Goal: Information Seeking & Learning: Learn about a topic

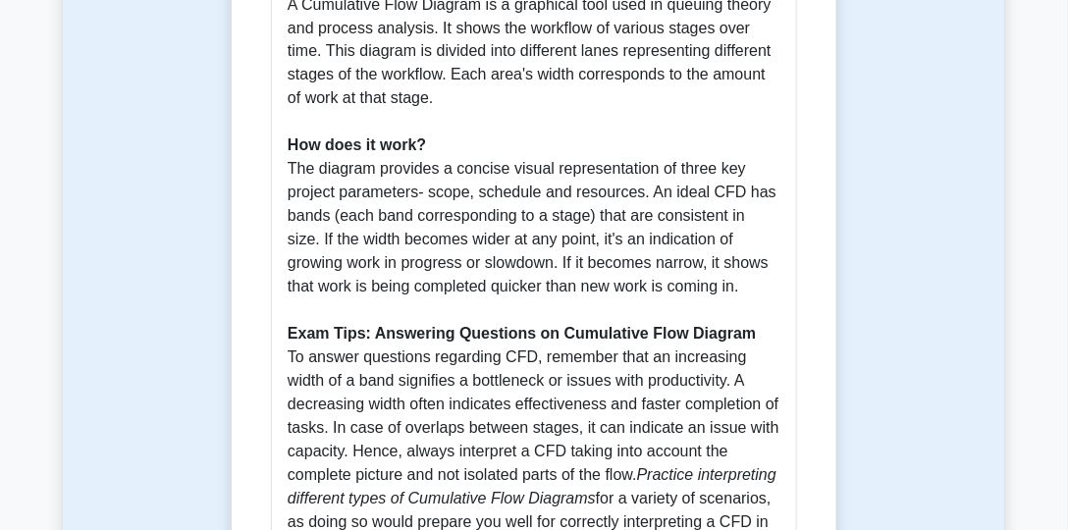
scroll to position [895, 0]
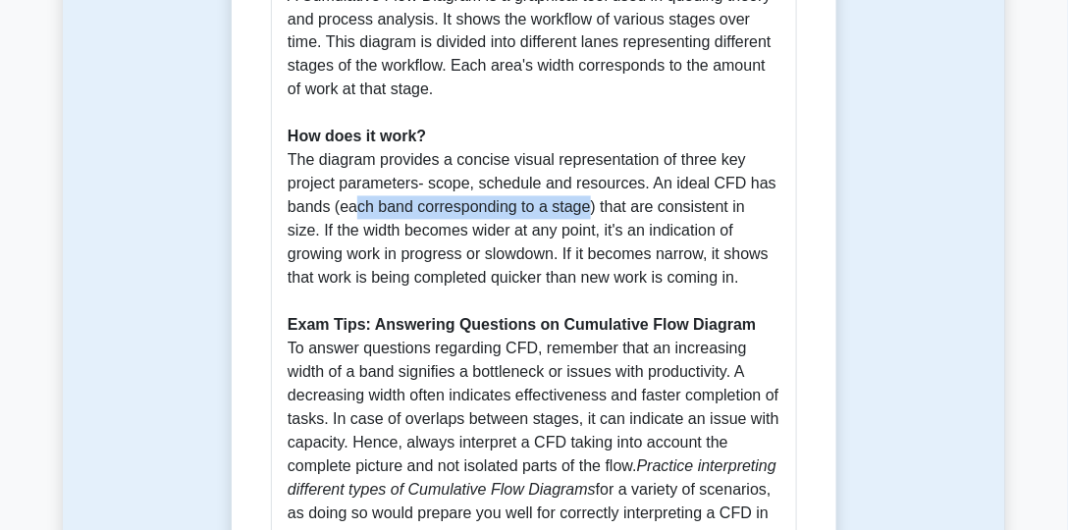
drag, startPoint x: 343, startPoint y: 210, endPoint x: 581, endPoint y: 211, distance: 237.5
click at [581, 211] on p "The Cumulative Flow Diagram (CFD) is a highly crucial metric in Scrum. Why is i…" at bounding box center [534, 149] width 493 height 801
click at [679, 212] on p "The Cumulative Flow Diagram (CFD) is a highly crucial metric in Scrum. Why is i…" at bounding box center [534, 149] width 493 height 801
click at [671, 208] on p "The Cumulative Flow Diagram (CFD) is a highly crucial metric in Scrum. Why is i…" at bounding box center [534, 149] width 493 height 801
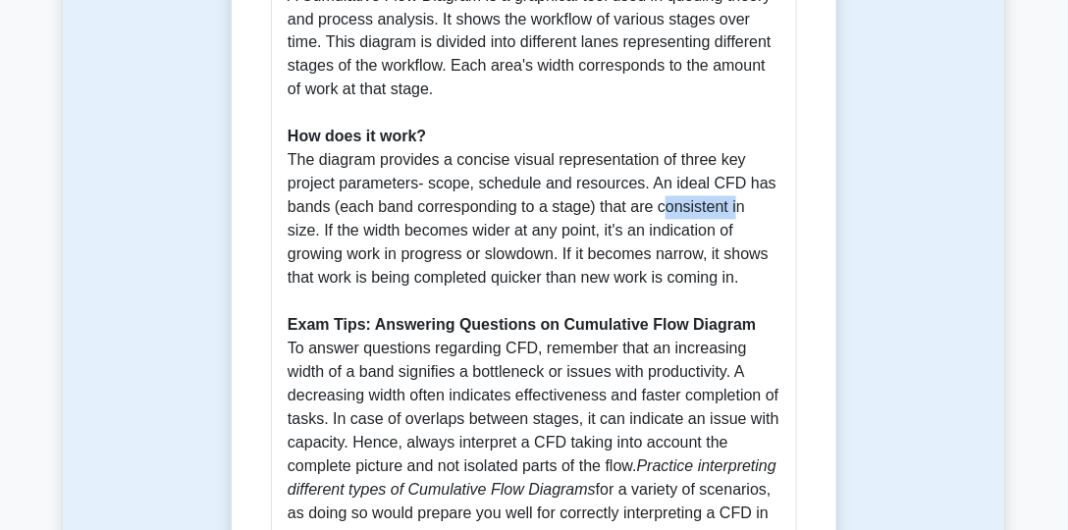
click at [671, 208] on p "The Cumulative Flow Diagram (CFD) is a highly crucial metric in Scrum. Why is i…" at bounding box center [534, 149] width 493 height 801
click at [694, 232] on p "The Cumulative Flow Diagram (CFD) is a highly crucial metric in Scrum. Why is i…" at bounding box center [534, 149] width 493 height 801
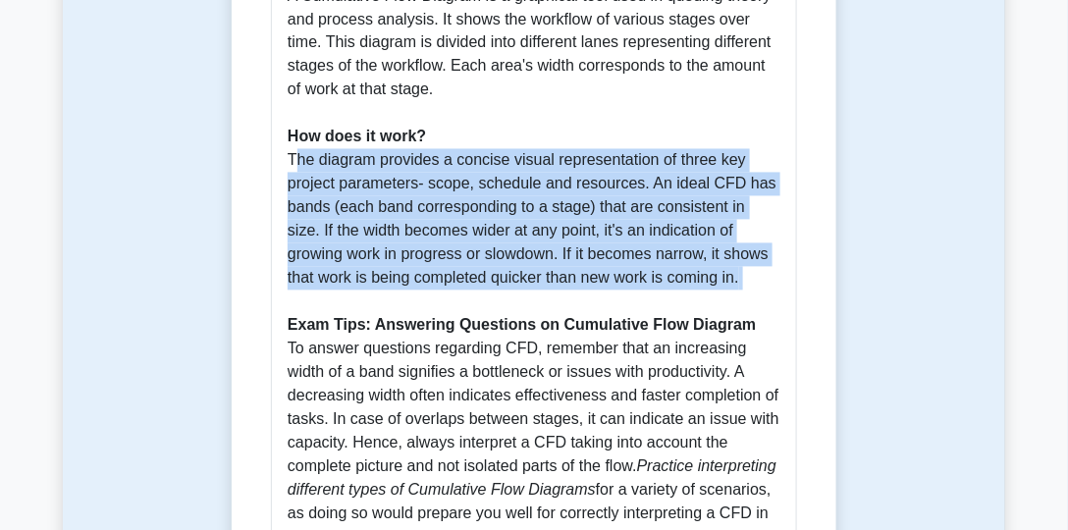
click at [694, 232] on p "The Cumulative Flow Diagram (CFD) is a highly crucial metric in Scrum. Why is i…" at bounding box center [534, 149] width 493 height 801
click at [613, 248] on p "The Cumulative Flow Diagram (CFD) is a highly crucial metric in Scrum. Why is i…" at bounding box center [534, 149] width 493 height 801
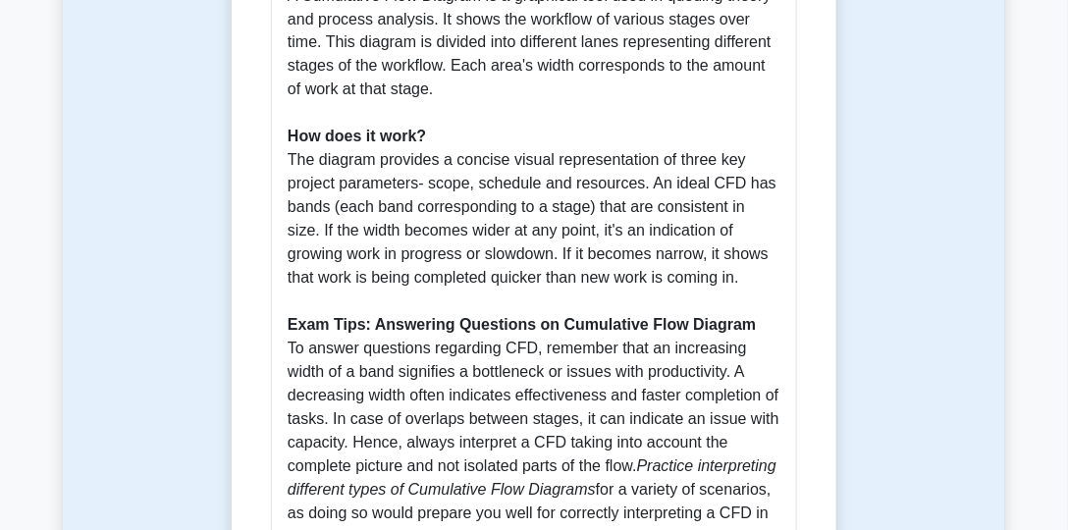
drag, startPoint x: 287, startPoint y: 253, endPoint x: 695, endPoint y: 275, distance: 408.8
click at [695, 275] on div "Guide: Cumulative Flow Diagram (CFD) for PSM-I Scrum Metrics The Cumulative Flo…" at bounding box center [534, 118] width 526 height 928
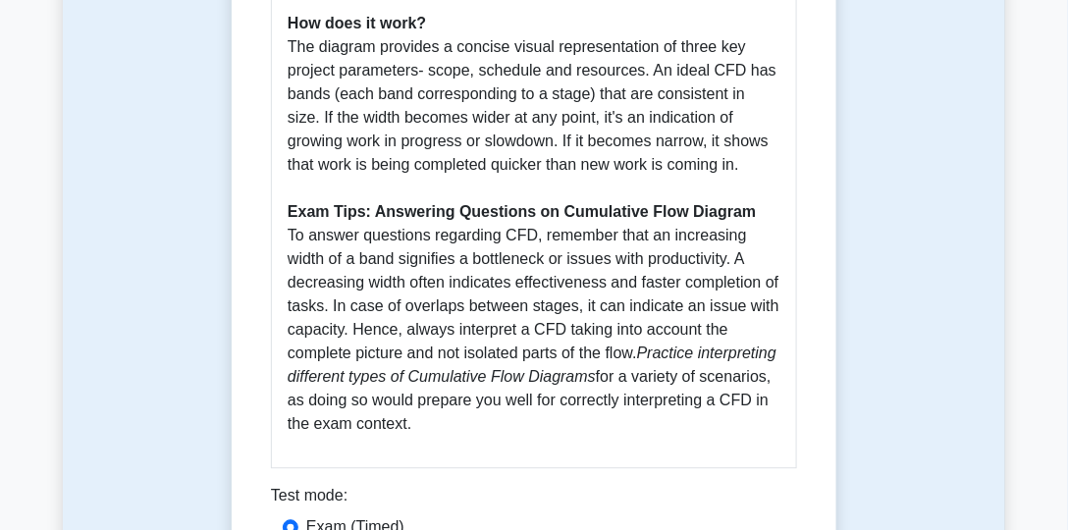
scroll to position [1234, 0]
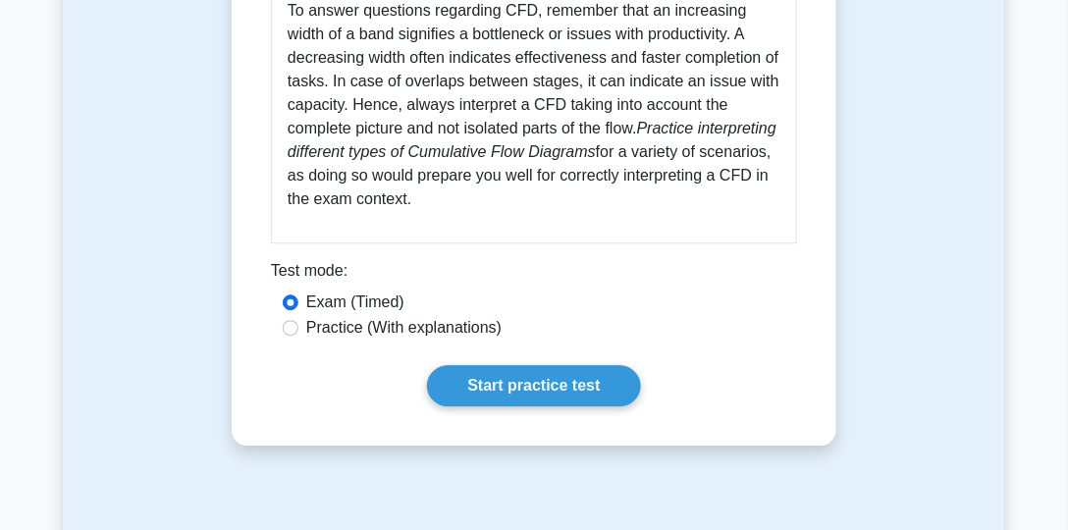
click at [323, 334] on label "Practice (With explanations)" at bounding box center [403, 328] width 195 height 24
click at [298, 334] on input "Practice (With explanations)" at bounding box center [291, 328] width 16 height 16
radio input "true"
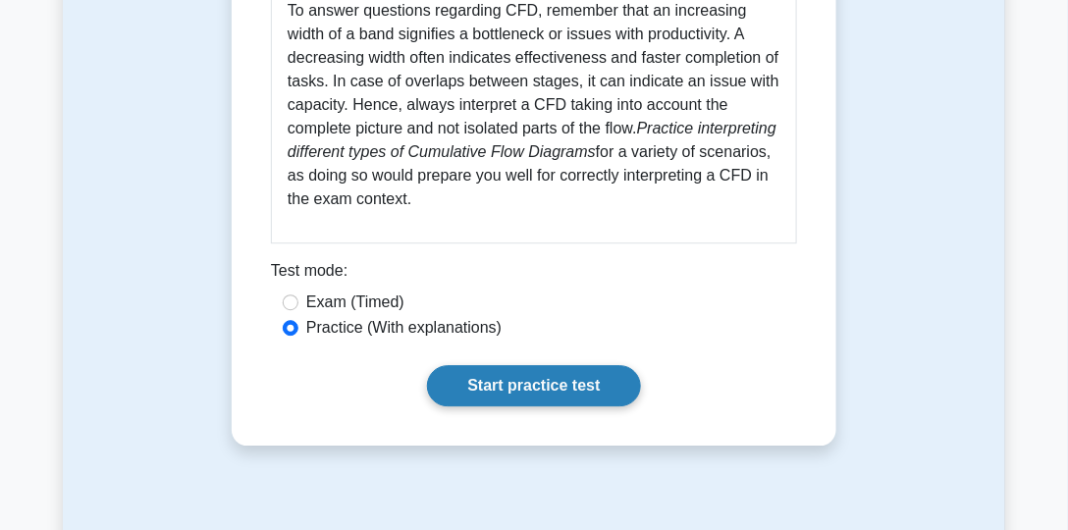
click at [515, 383] on link "Start practice test" at bounding box center [533, 385] width 213 height 41
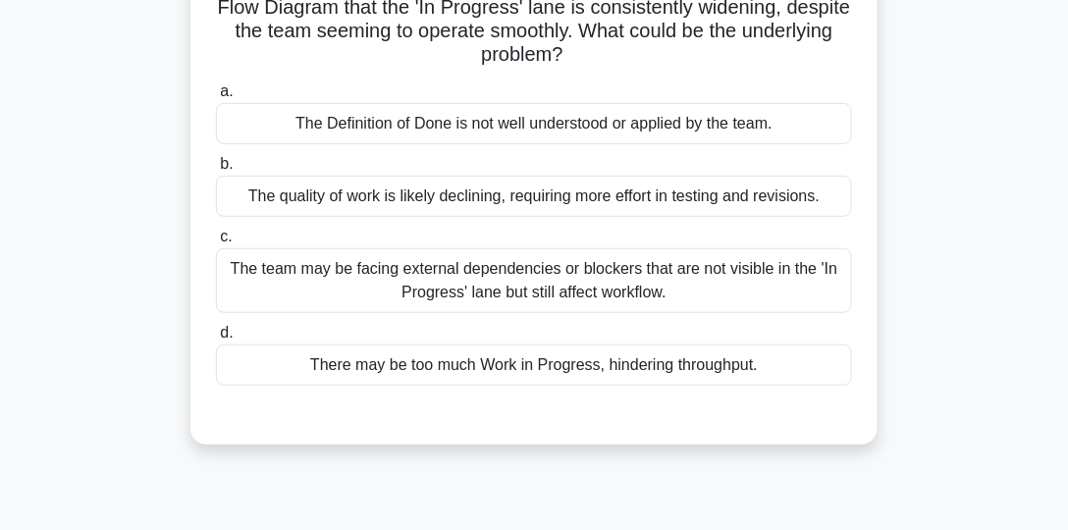
scroll to position [81, 0]
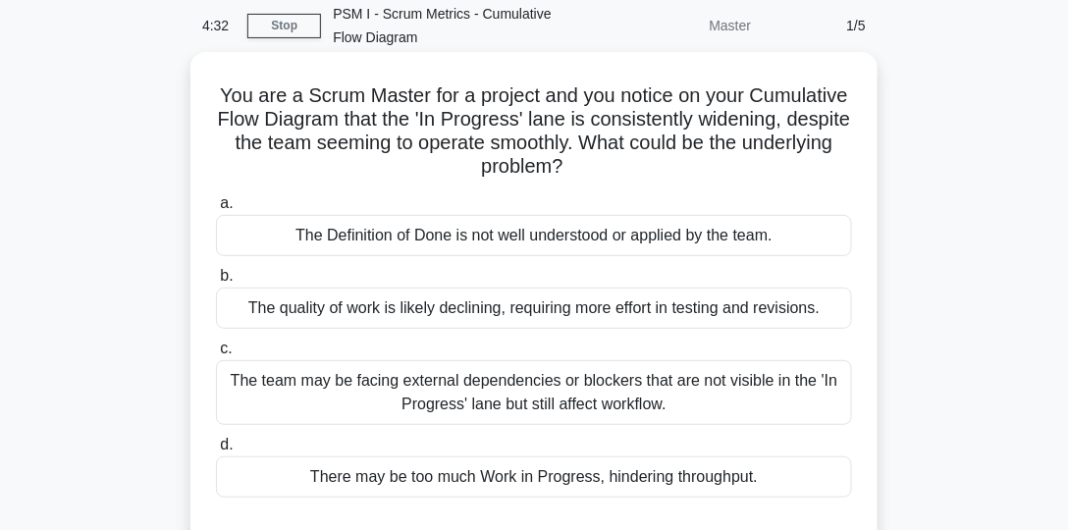
click at [335, 234] on div "The Definition of Done is not well understood or applied by the team." at bounding box center [534, 235] width 636 height 41
click at [216, 210] on input "a. The Definition of Done is not well understood or applied by the team." at bounding box center [216, 203] width 0 height 13
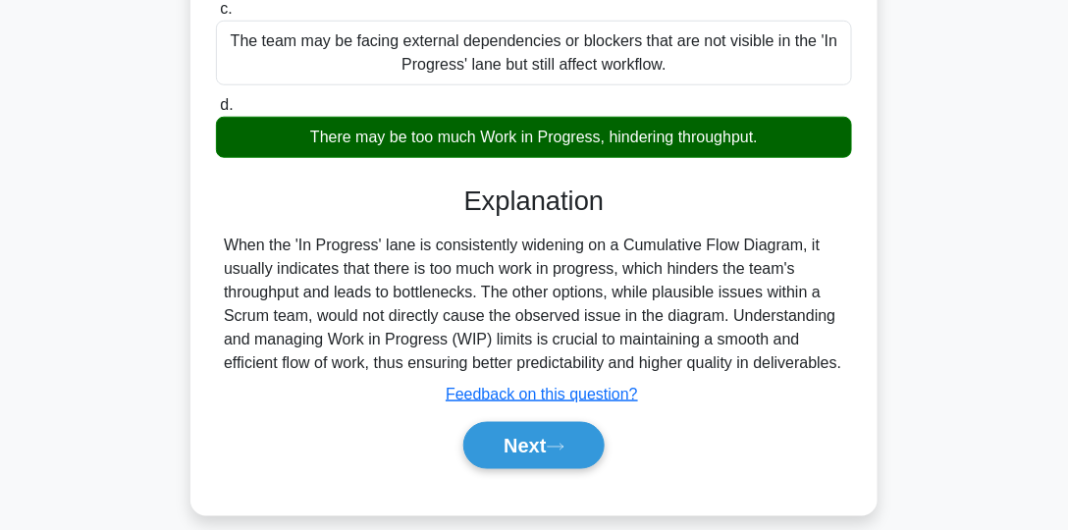
scroll to position [530, 0]
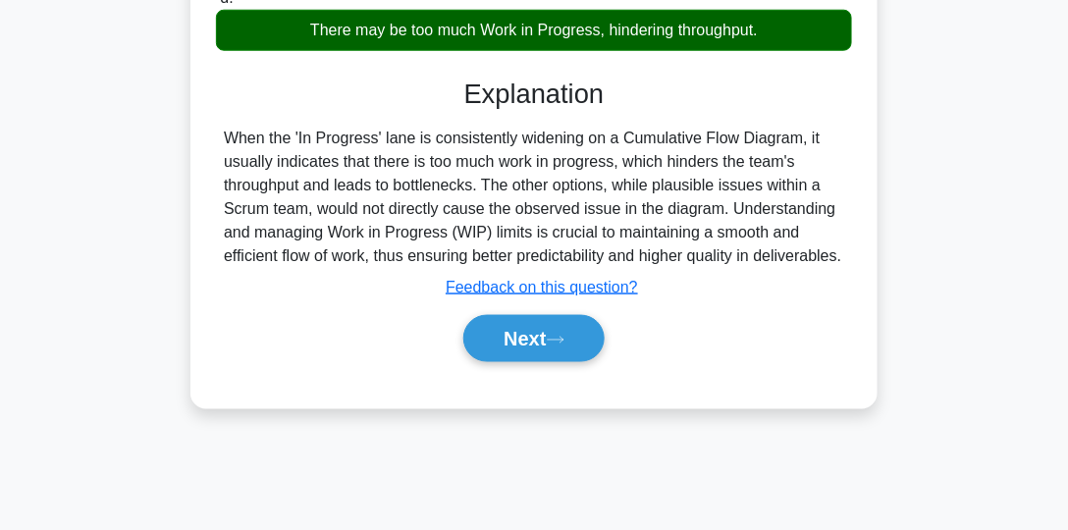
drag, startPoint x: 551, startPoint y: 357, endPoint x: 644, endPoint y: 363, distance: 93.4
click at [551, 358] on button "Next" at bounding box center [533, 338] width 140 height 47
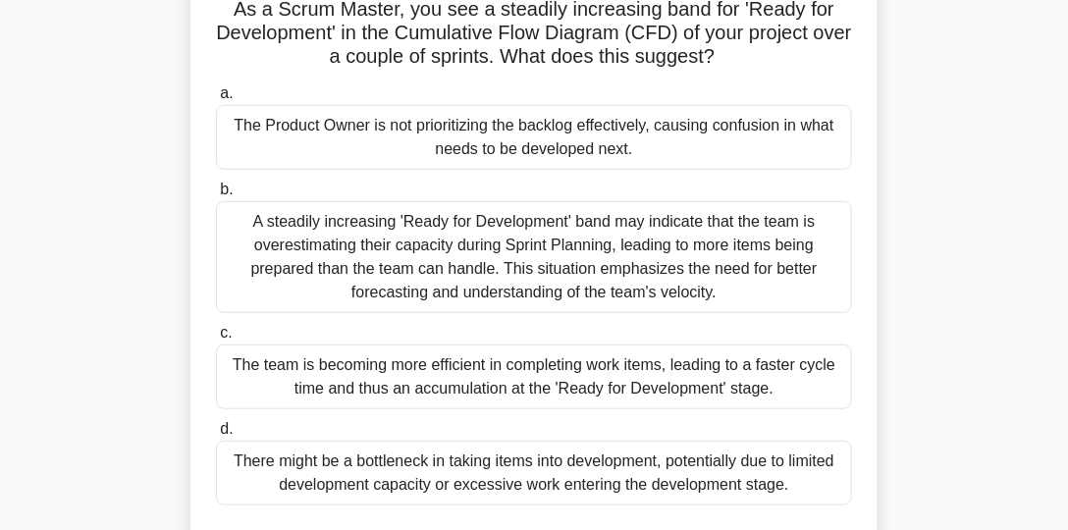
scroll to position [224, 0]
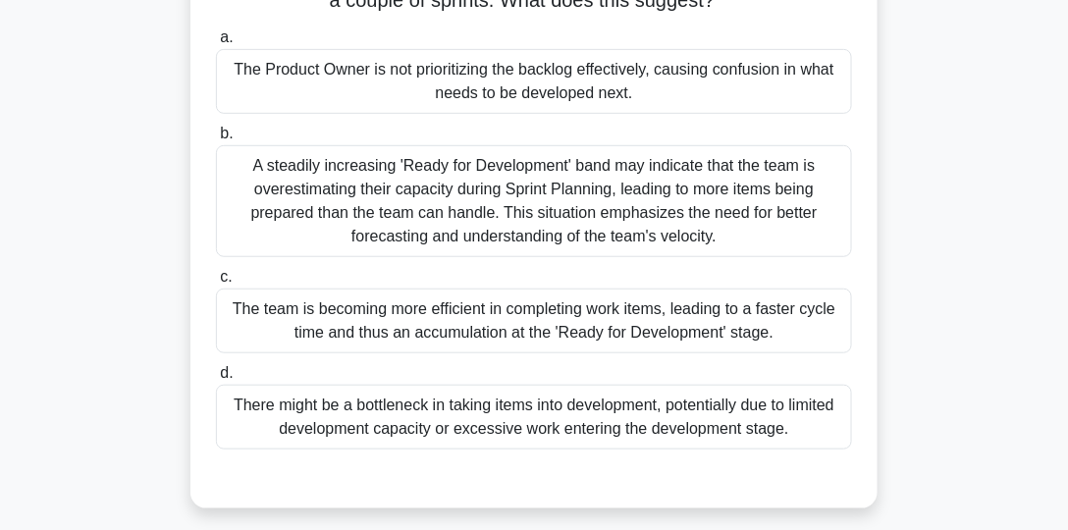
click at [318, 414] on div "There might be a bottleneck in taking items into development, potentially due t…" at bounding box center [534, 417] width 636 height 65
click at [216, 380] on input "d. There might be a bottleneck in taking items into development, potentially du…" at bounding box center [216, 373] width 0 height 13
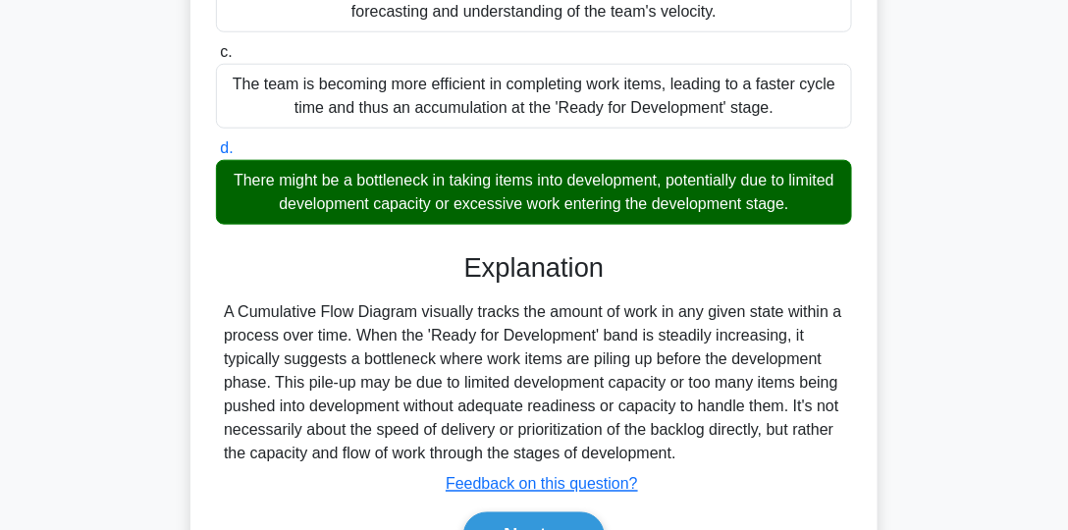
scroll to position [504, 0]
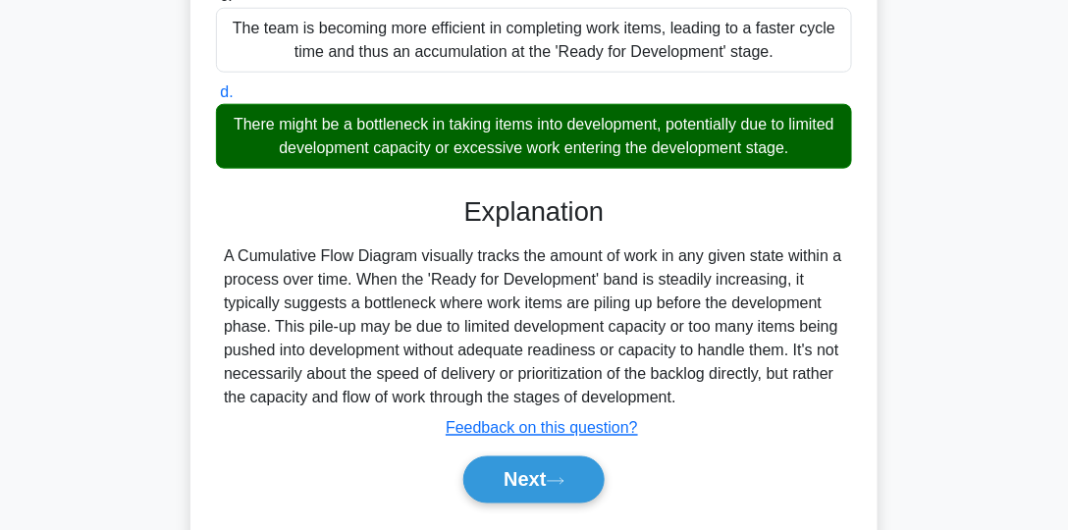
click at [675, 279] on div "A Cumulative Flow Diagram visually tracks the amount of work in any given state…" at bounding box center [534, 326] width 620 height 165
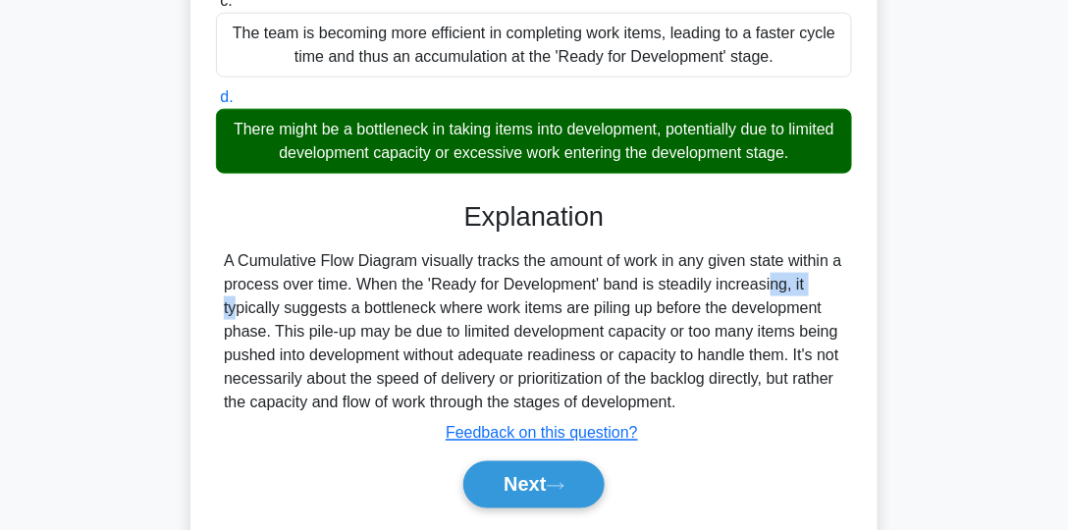
click at [662, 289] on div at bounding box center [662, 289] width 0 height 0
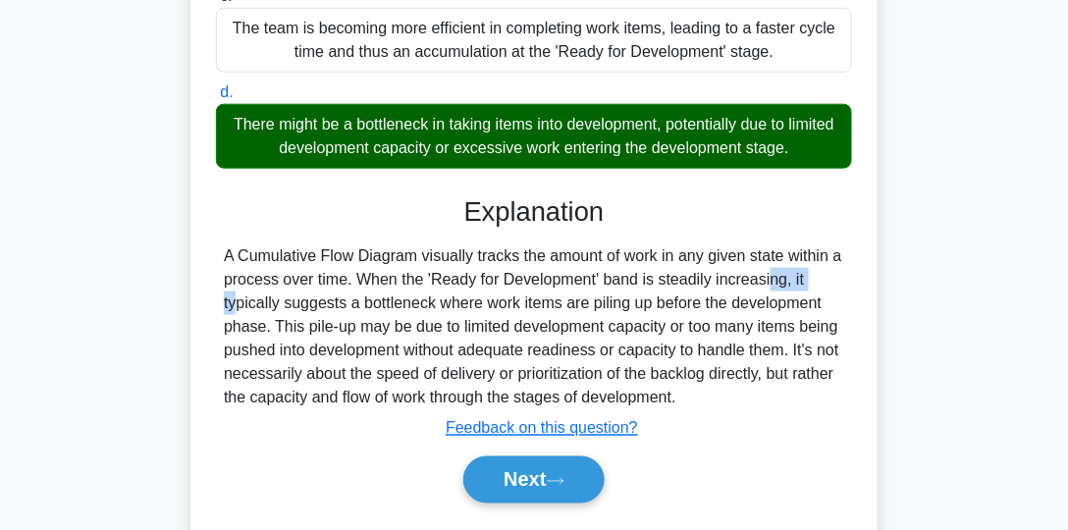
click at [676, 285] on div "A Cumulative Flow Diagram visually tracks the amount of work in any given state…" at bounding box center [534, 326] width 620 height 165
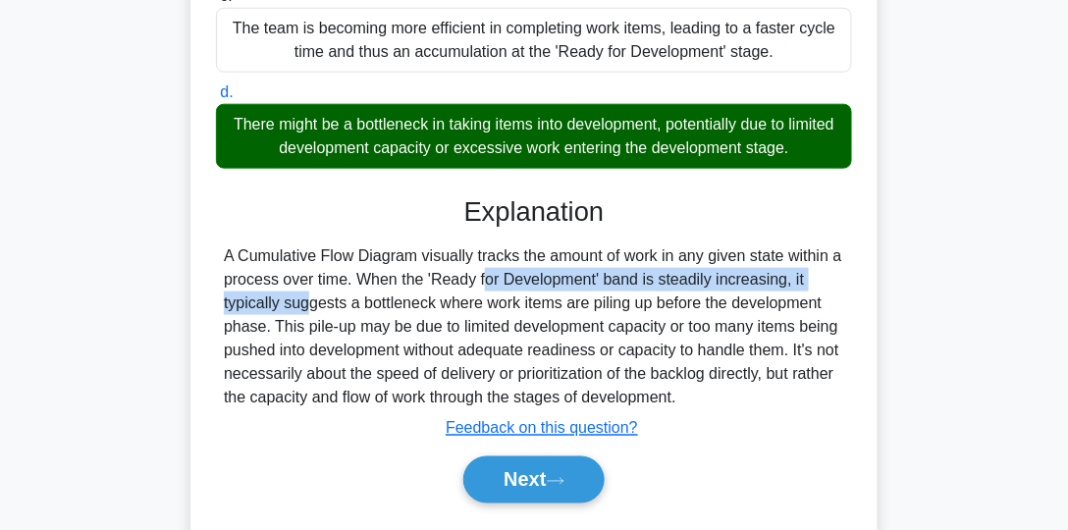
drag, startPoint x: 354, startPoint y: 278, endPoint x: 783, endPoint y: 273, distance: 428.9
click at [783, 273] on div "A Cumulative Flow Diagram visually tracks the amount of work in any given state…" at bounding box center [534, 326] width 620 height 165
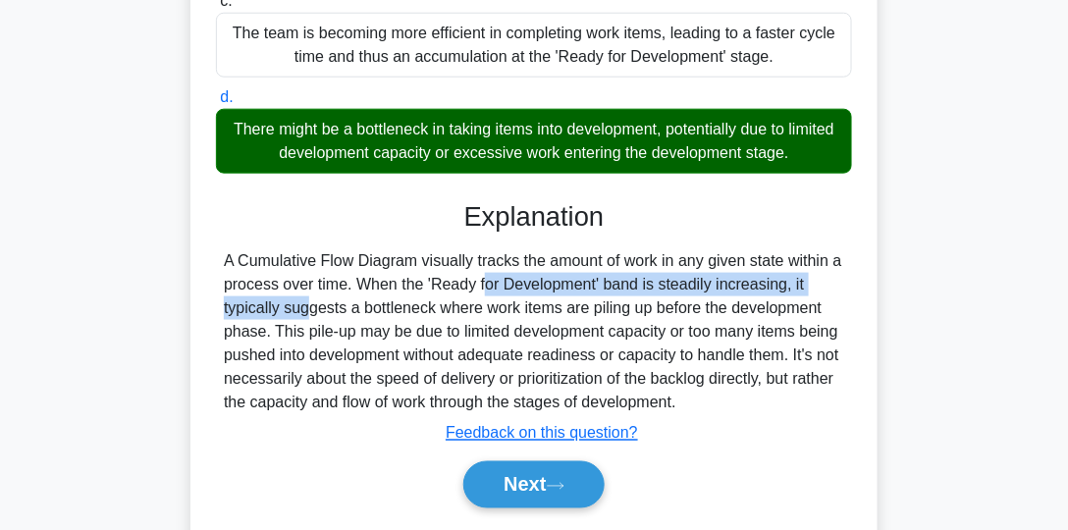
click at [770, 239] on div at bounding box center [770, 239] width 0 height 0
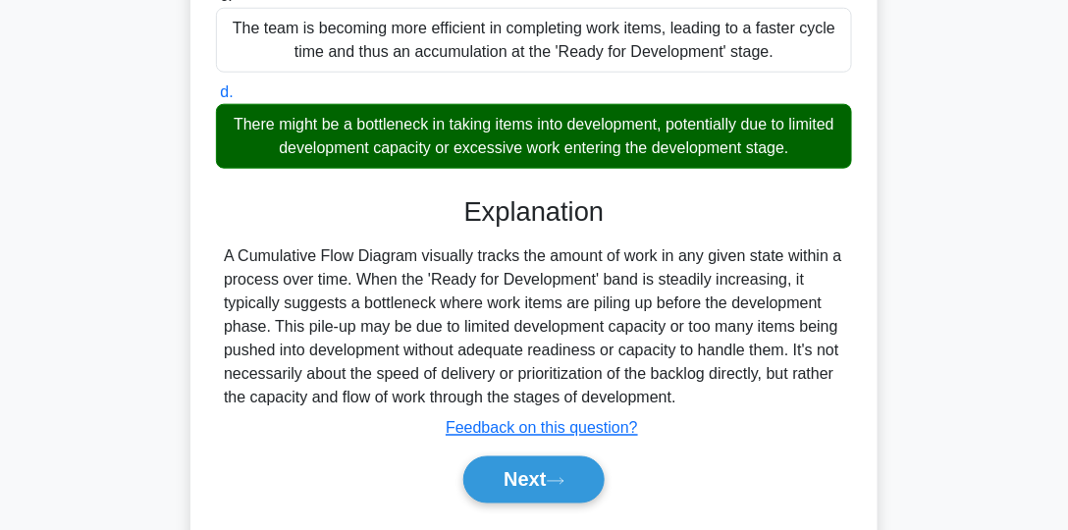
click at [712, 307] on div "A Cumulative Flow Diagram visually tracks the amount of work in any given state…" at bounding box center [534, 326] width 620 height 165
drag, startPoint x: 306, startPoint y: 328, endPoint x: 355, endPoint y: 322, distance: 49.4
click at [355, 322] on div "A Cumulative Flow Diagram visually tracks the amount of work in any given state…" at bounding box center [534, 326] width 620 height 165
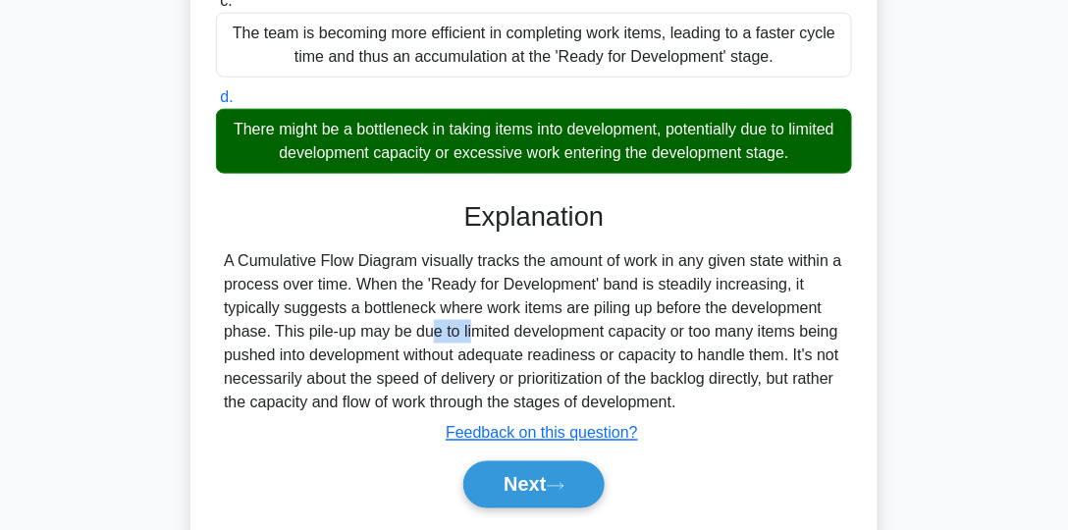
click at [343, 287] on div at bounding box center [343, 287] width 0 height 0
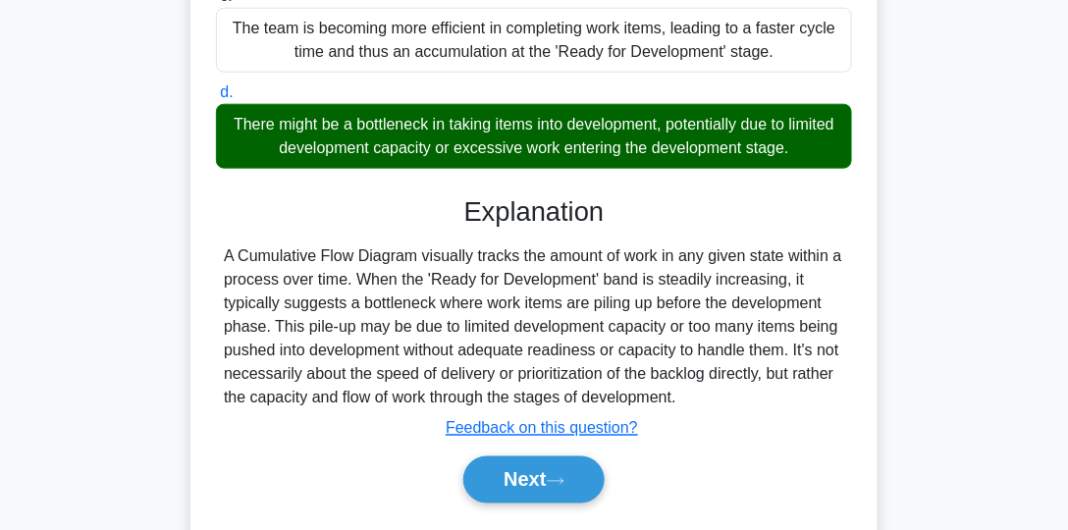
click at [484, 333] on div "A Cumulative Flow Diagram visually tracks the amount of work in any given state…" at bounding box center [534, 326] width 620 height 165
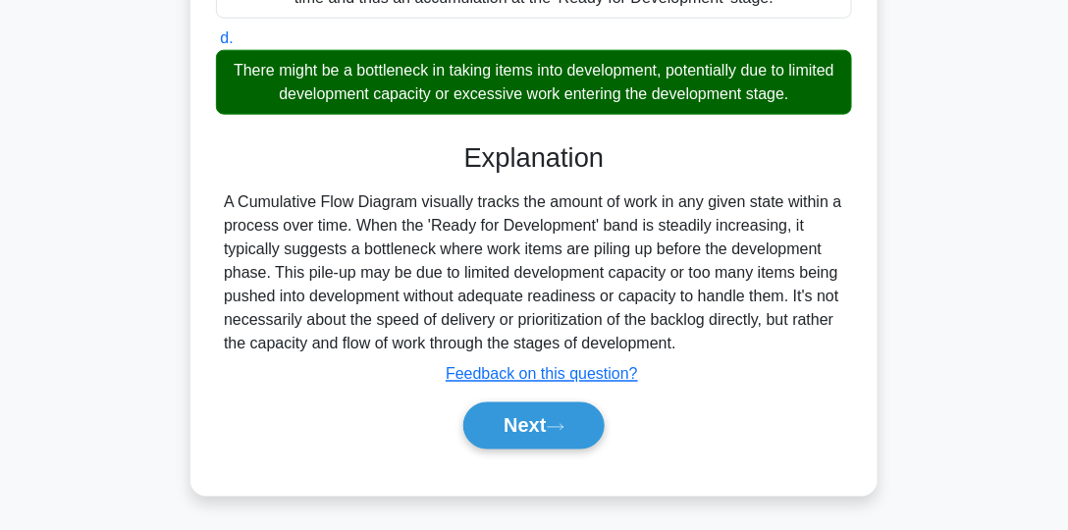
drag, startPoint x: 528, startPoint y: 428, endPoint x: 707, endPoint y: 360, distance: 191.0
click at [528, 428] on button "Next" at bounding box center [533, 425] width 140 height 47
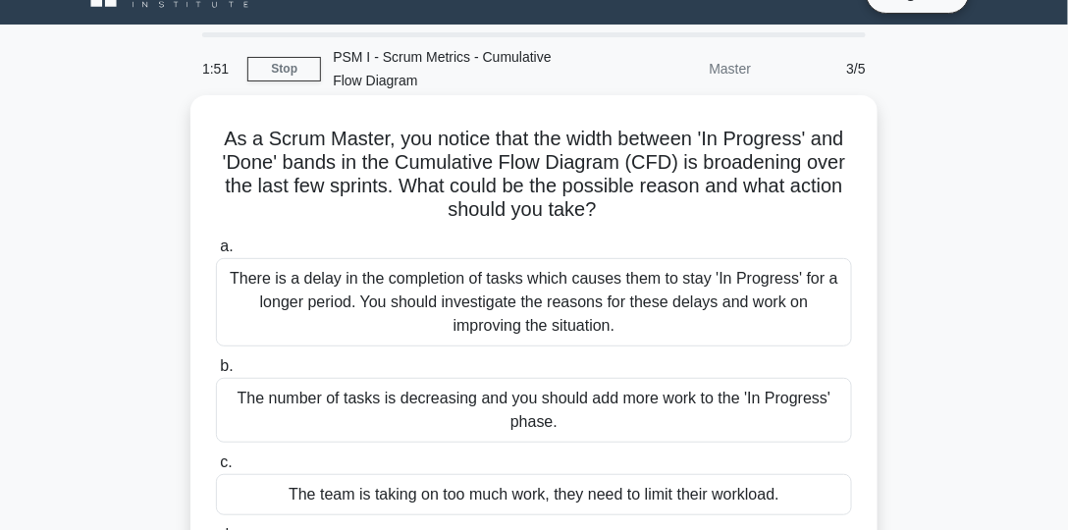
scroll to position [0, 0]
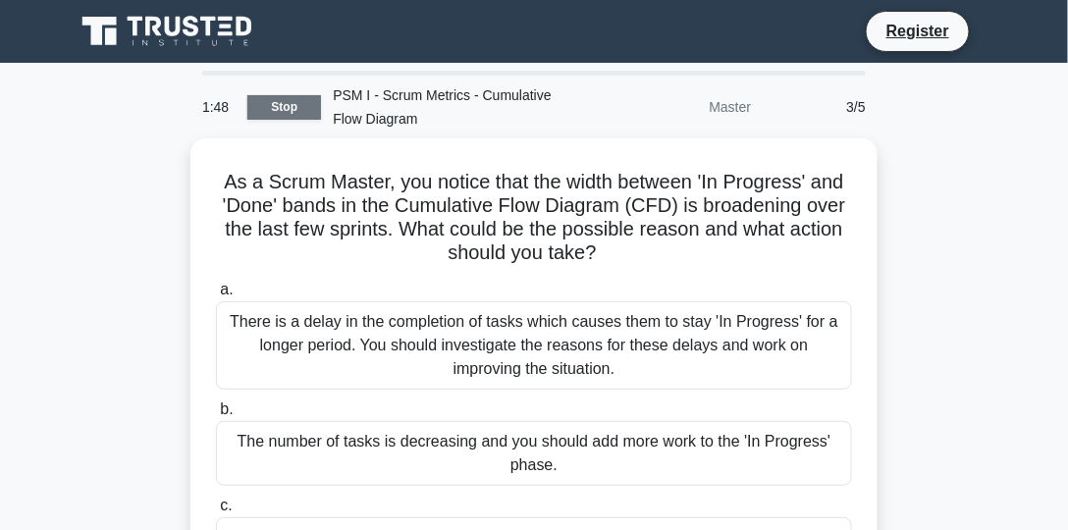
click at [287, 111] on link "Stop" at bounding box center [284, 107] width 74 height 25
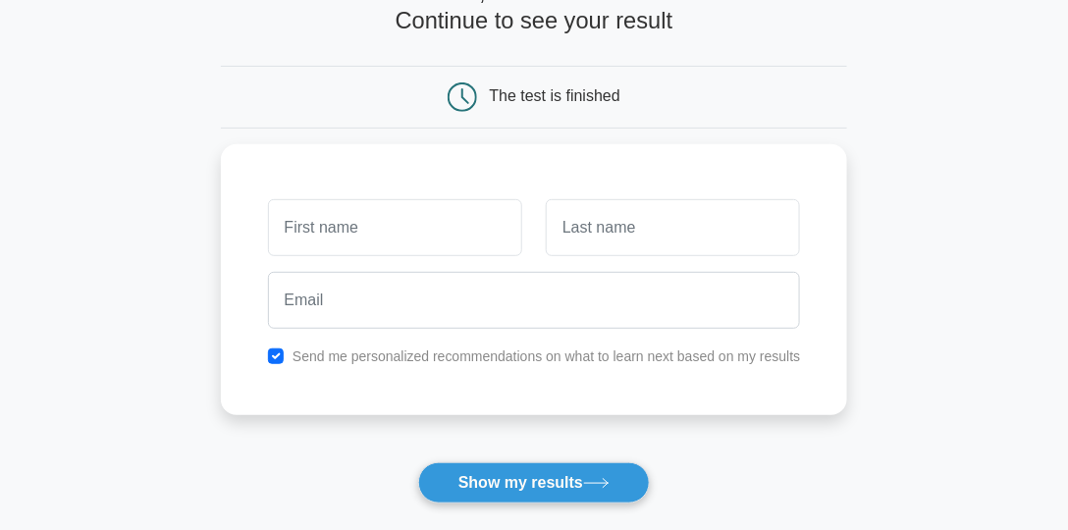
scroll to position [112, 0]
